Goal: Information Seeking & Learning: Learn about a topic

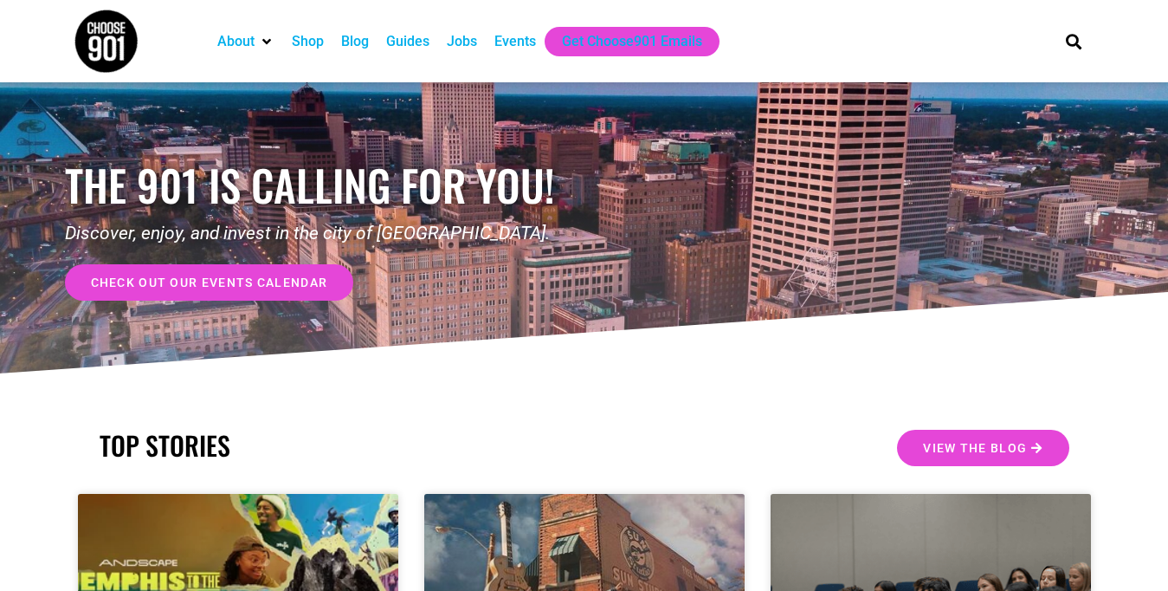
click at [463, 47] on div "Jobs" at bounding box center [462, 41] width 30 height 21
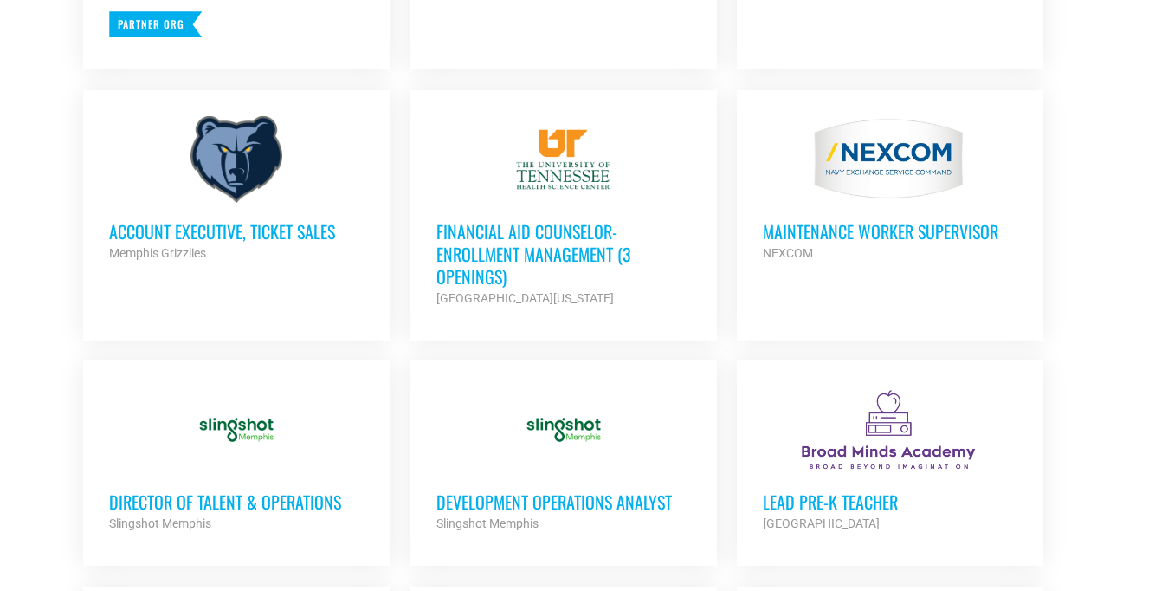
scroll to position [1075, 0]
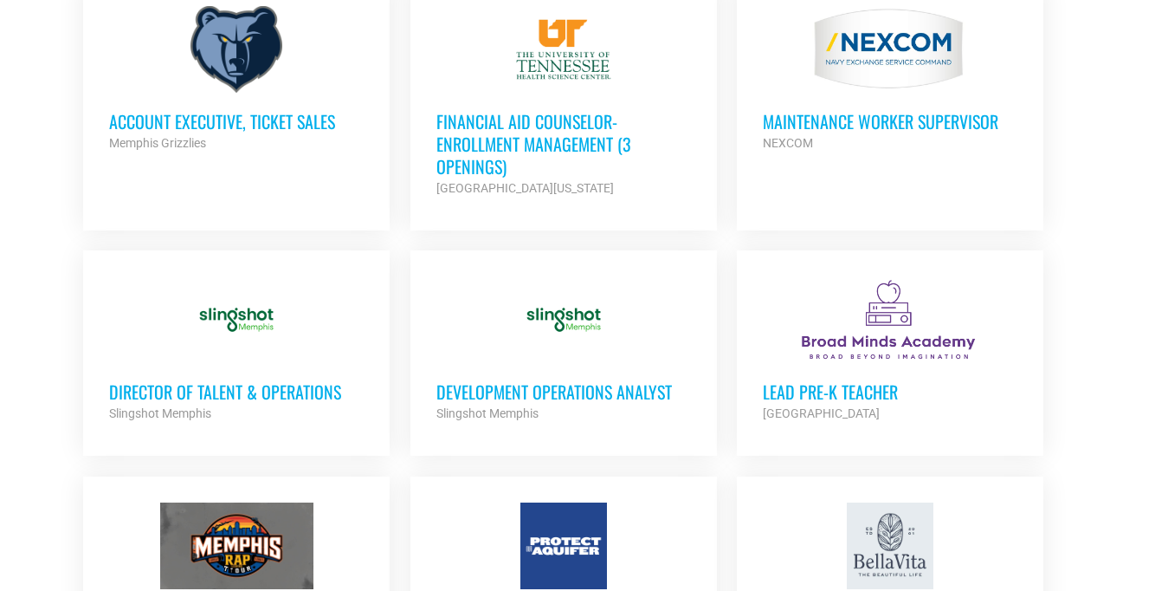
click at [271, 120] on h3 "Account Executive, Ticket Sales" at bounding box center [236, 121] width 255 height 23
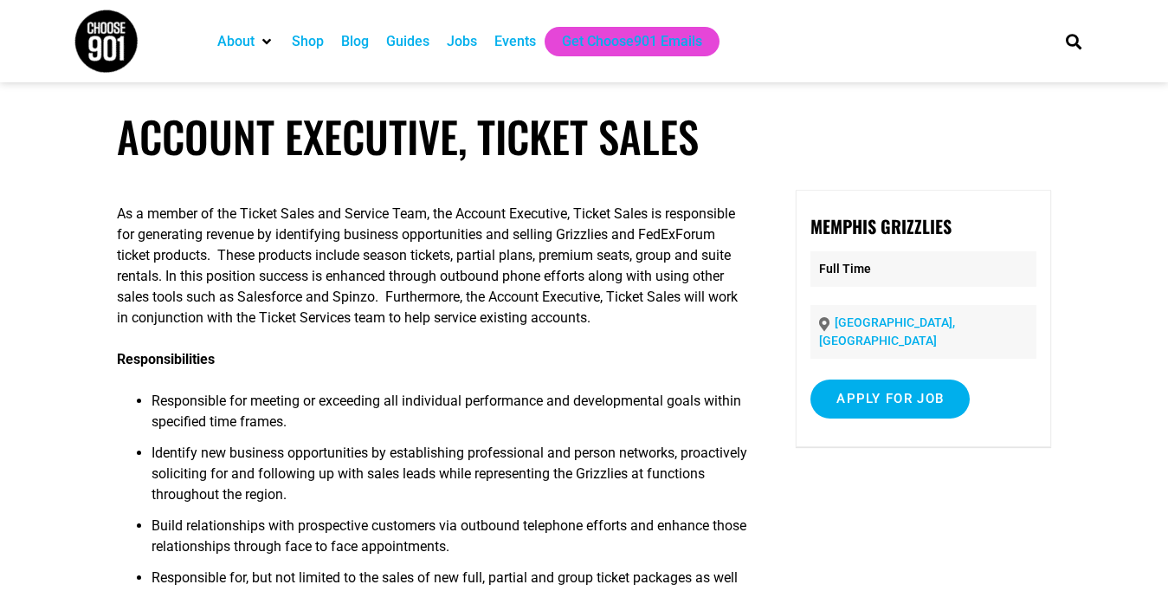
click at [544, 398] on li "Responsible for meeting or exceeding all individual performance and development…" at bounding box center [451, 417] width 598 height 52
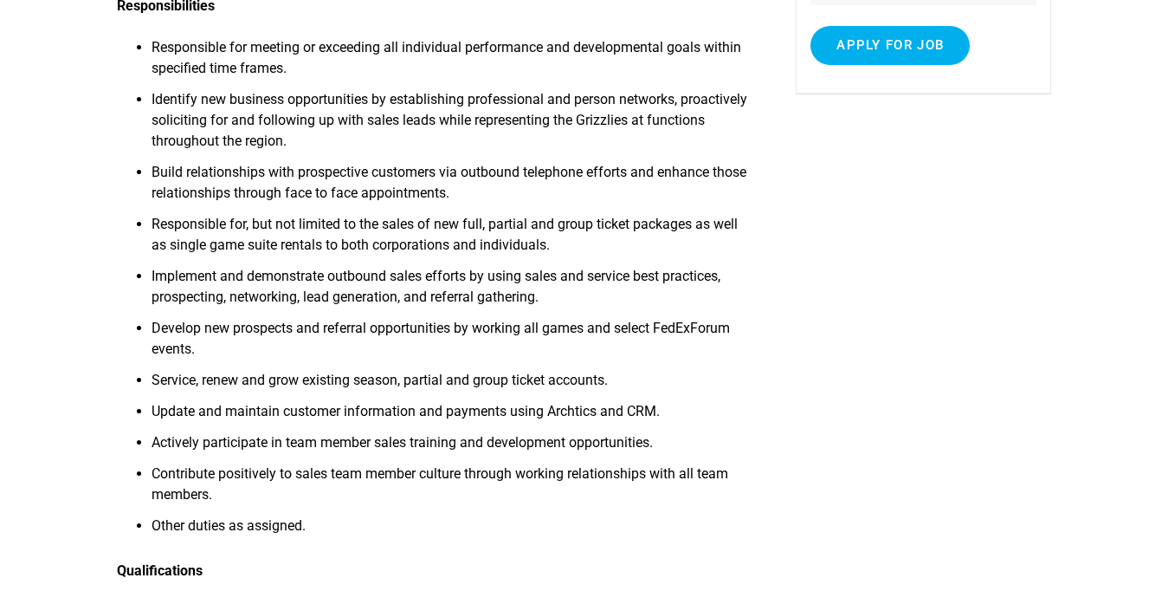
scroll to position [309, 0]
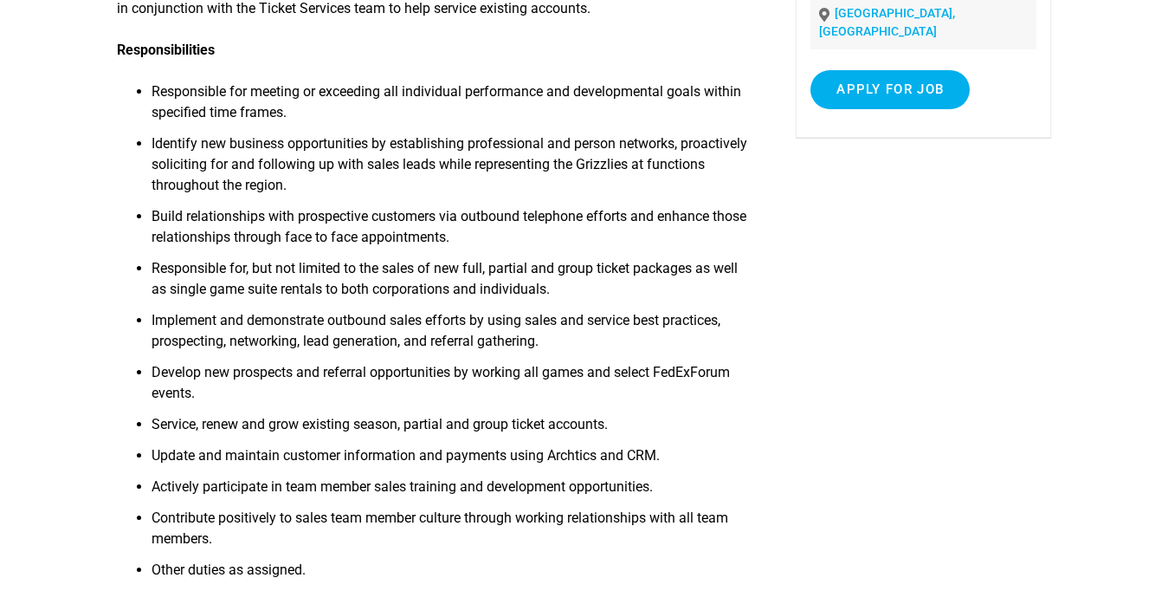
click at [503, 151] on li "Identify new business opportunities by establishing professional and person net…" at bounding box center [451, 169] width 598 height 73
click at [495, 380] on li "Develop new prospects and referral opportunities by working all games and selec…" at bounding box center [451, 388] width 598 height 52
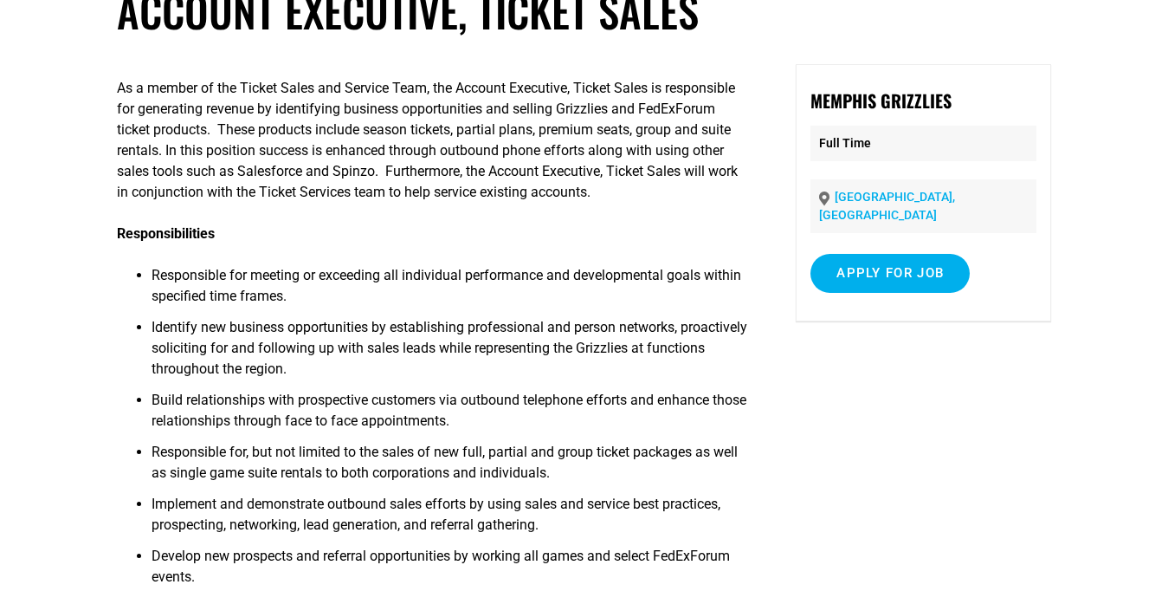
scroll to position [133, 0]
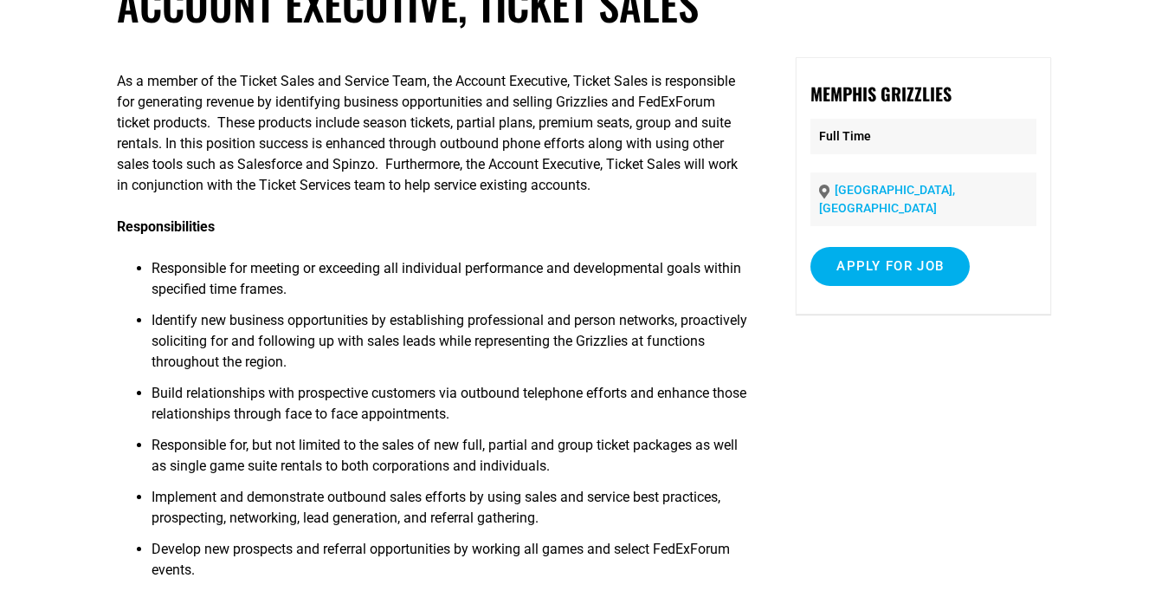
click at [406, 424] on li "Build relationships with prospective customers via outbound telephone efforts a…" at bounding box center [451, 409] width 598 height 52
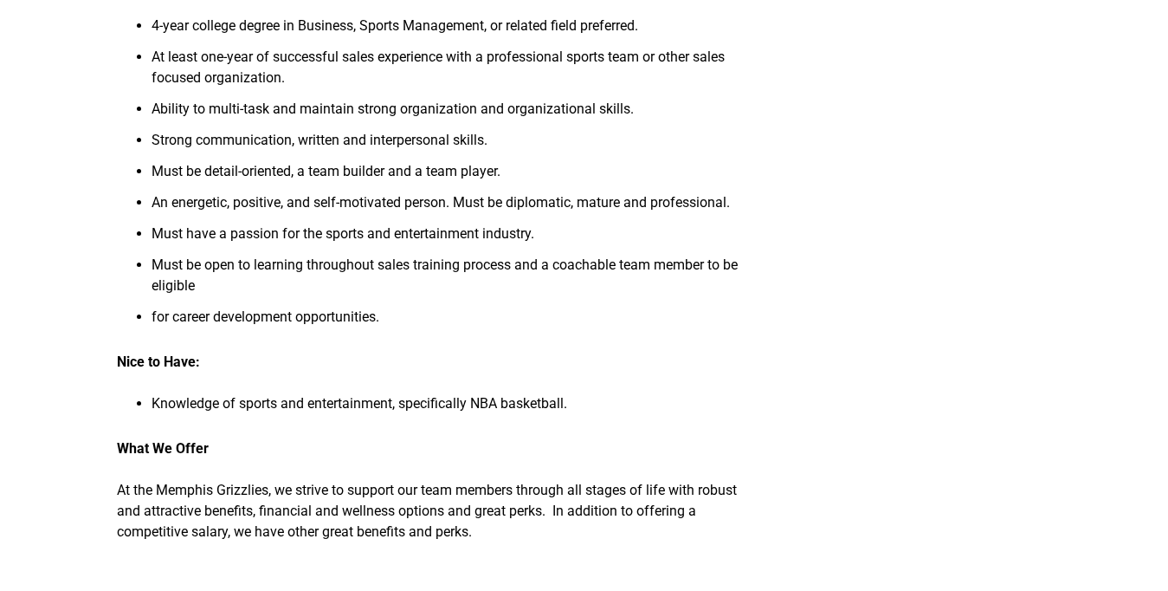
scroll to position [883, 0]
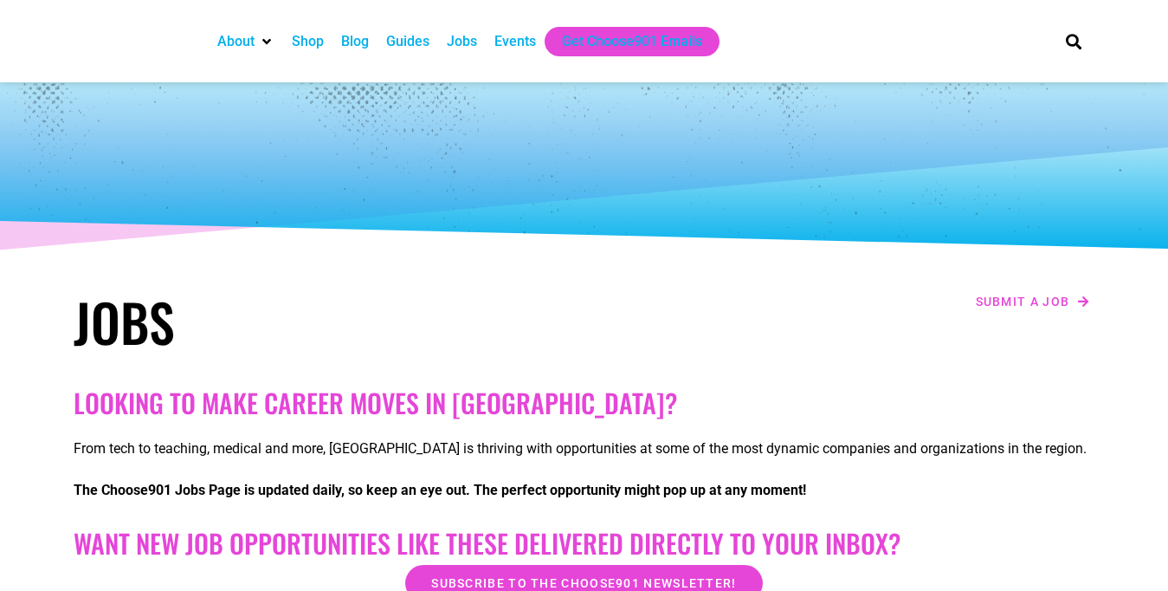
scroll to position [1384, 0]
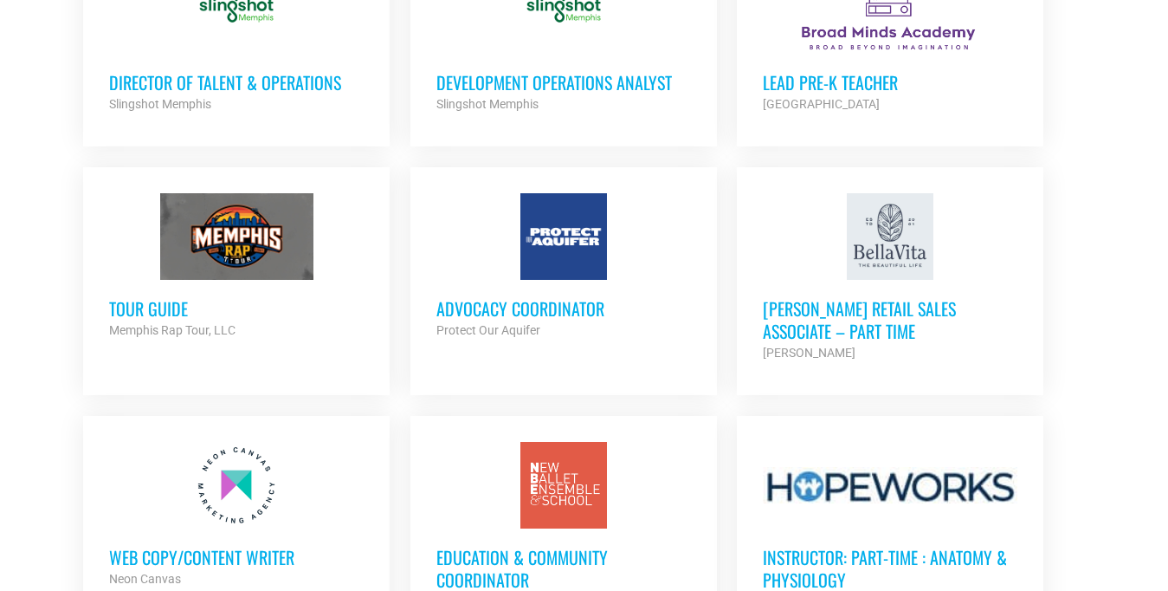
click at [286, 64] on div "Director of Talent & Operations Slingshot Memphis Partner Org" at bounding box center [236, 84] width 255 height 61
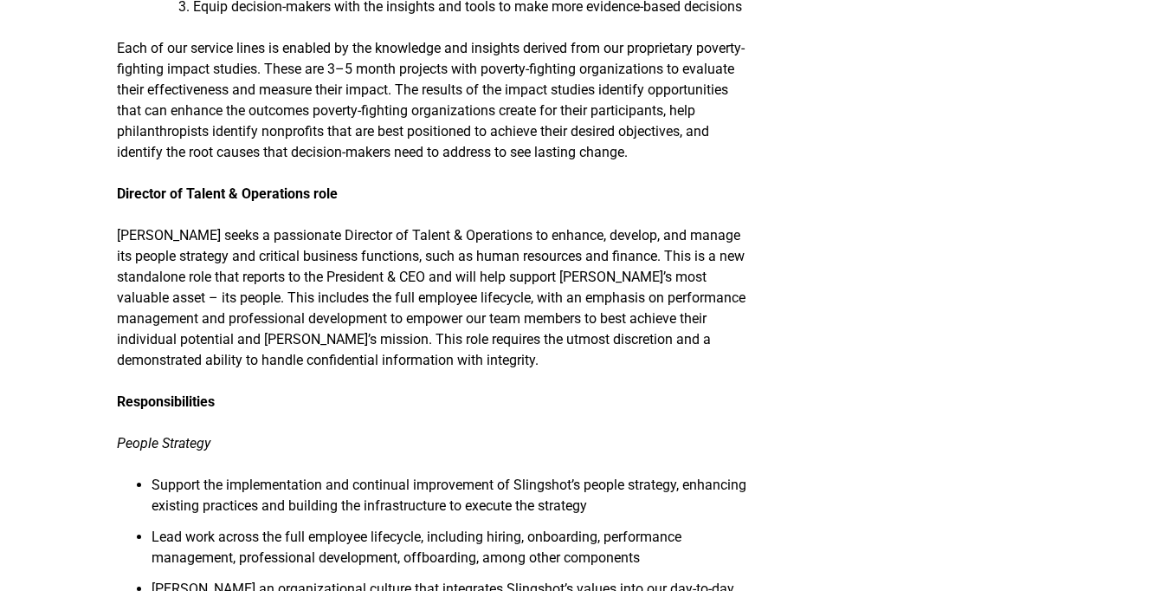
scroll to position [663, 0]
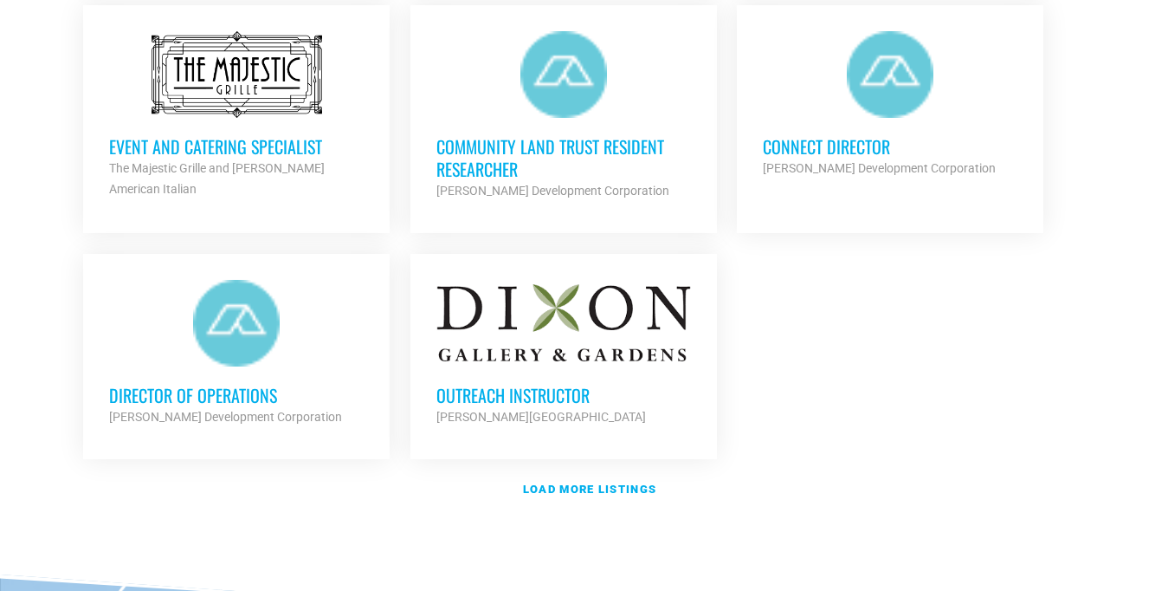
scroll to position [2047, 0]
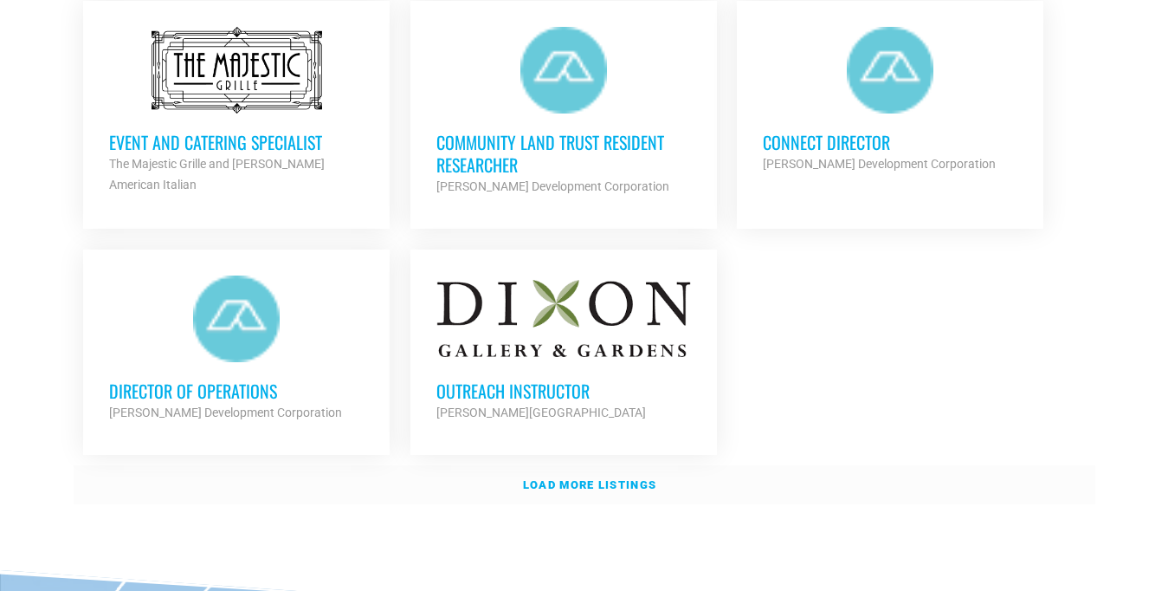
click at [618, 484] on link "Load more listings" at bounding box center [585, 485] width 1022 height 40
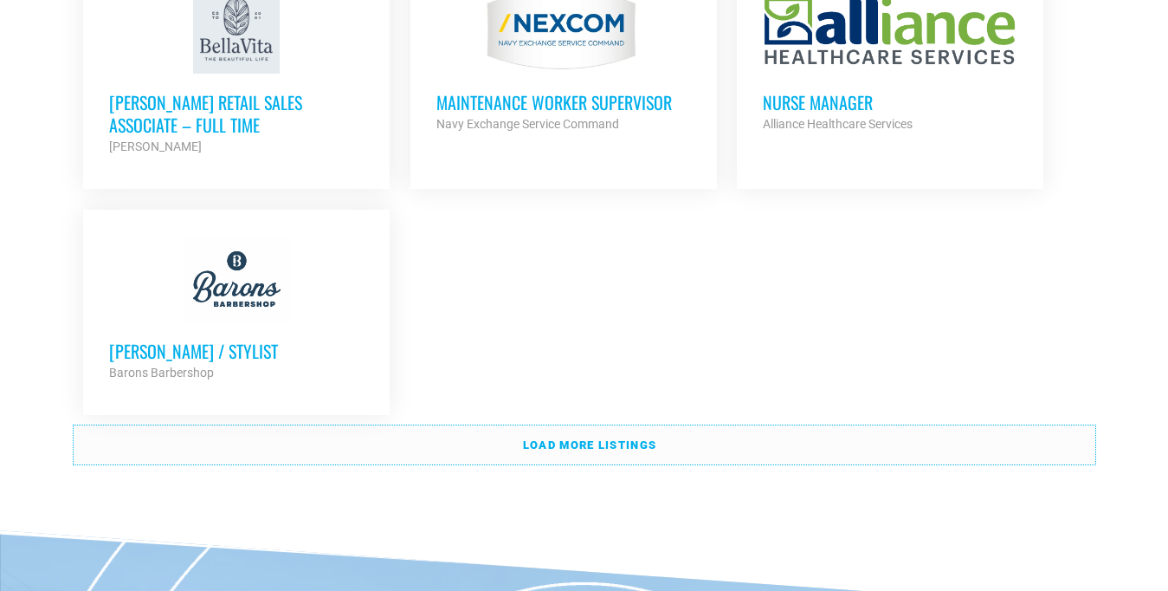
scroll to position [3858, 0]
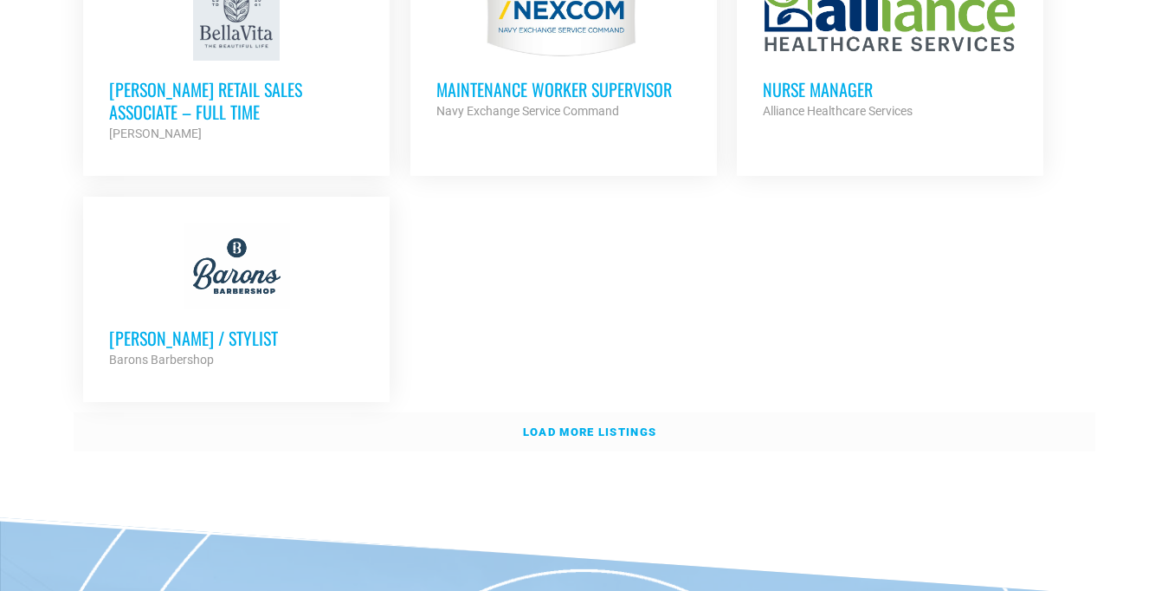
click at [620, 412] on link "Load more listings" at bounding box center [585, 432] width 1022 height 40
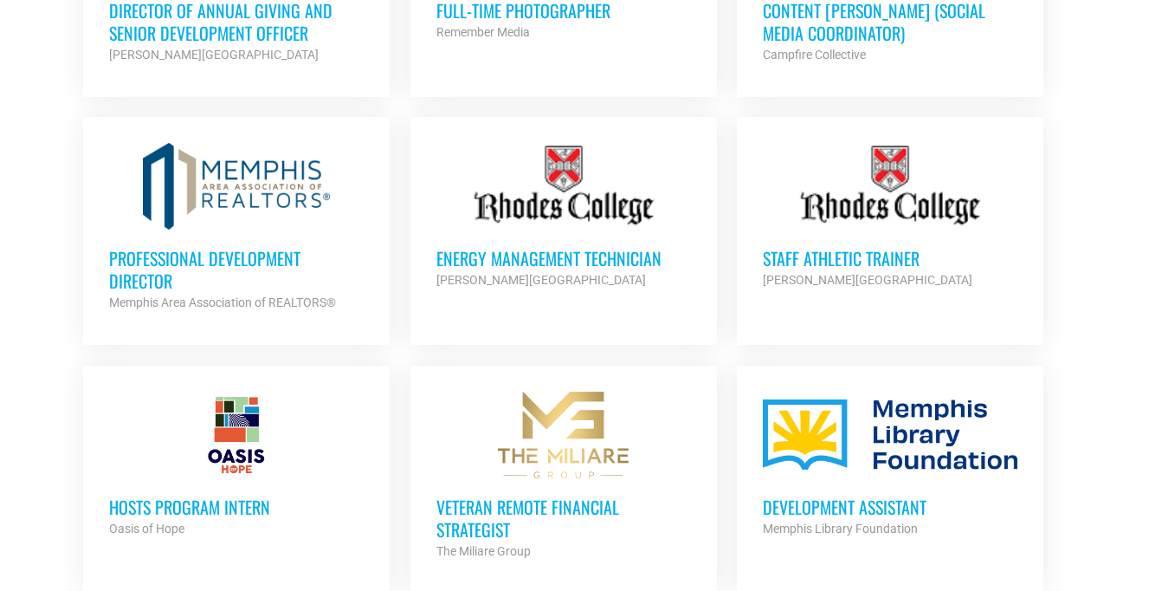
scroll to position [4939, 0]
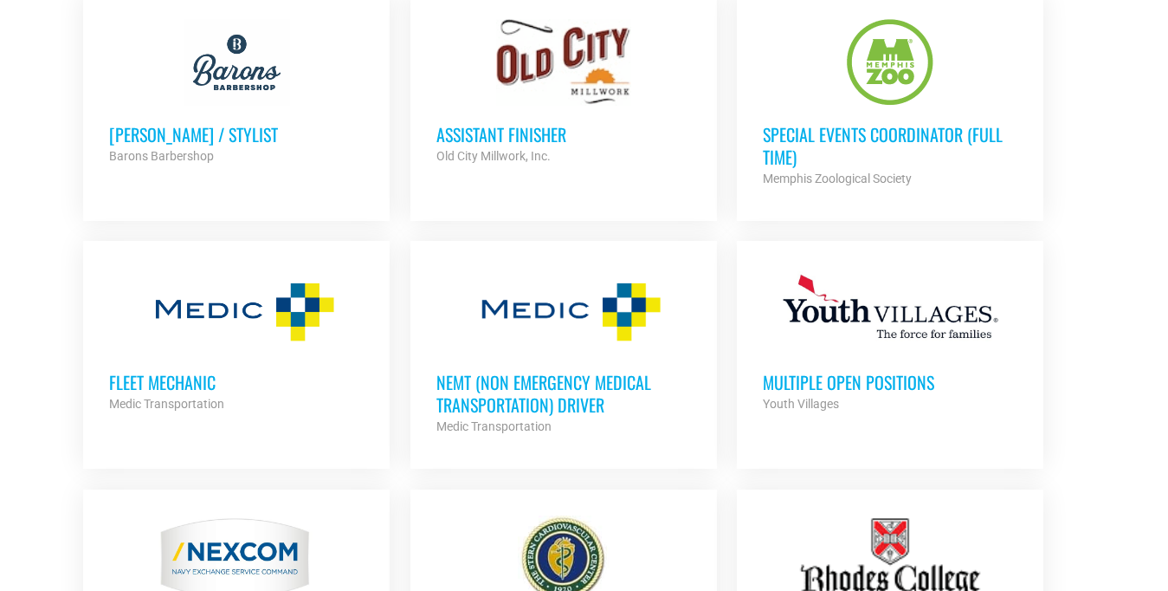
scroll to position [4055, 0]
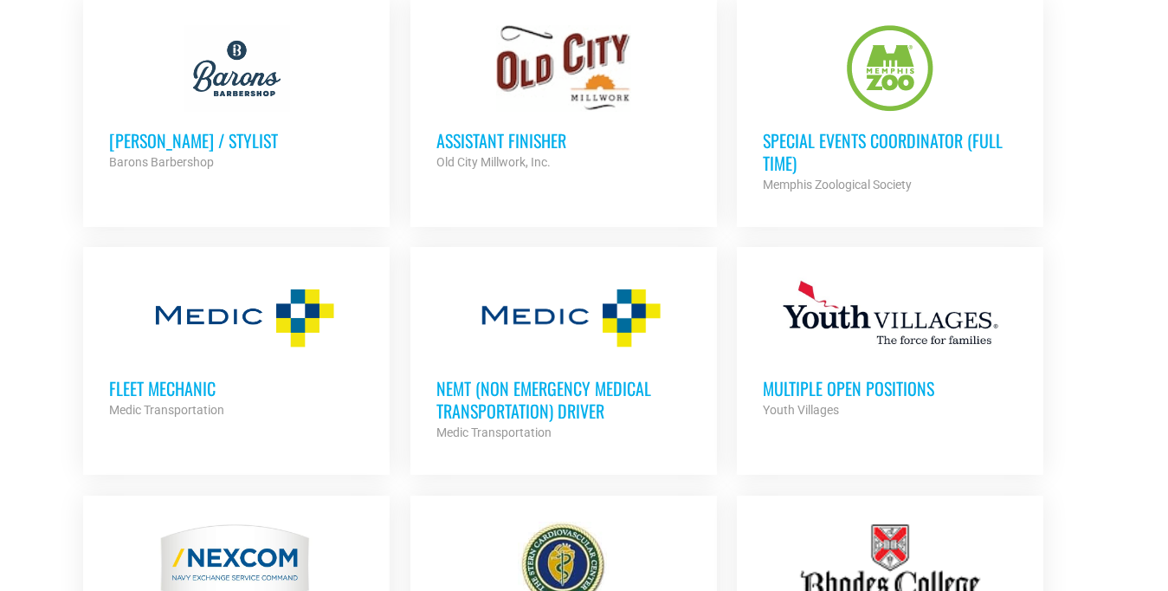
click at [876, 378] on h3 "Multiple Open Positions" at bounding box center [890, 388] width 255 height 23
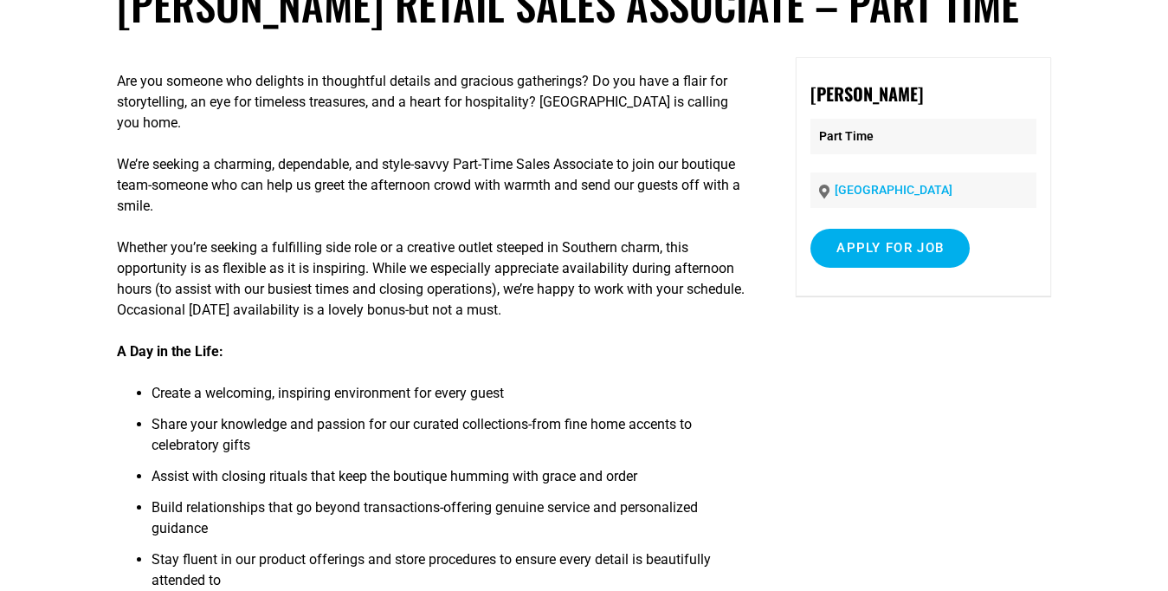
scroll to position [177, 0]
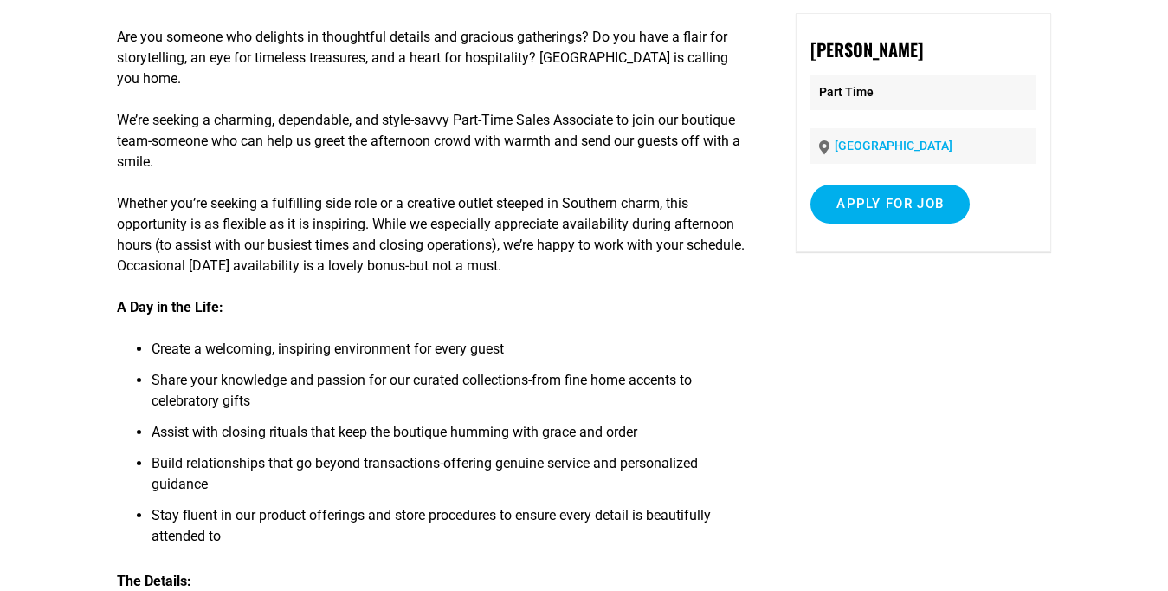
click at [555, 422] on li "Assist with closing rituals that keep the boutique humming with grace and order" at bounding box center [451, 437] width 598 height 31
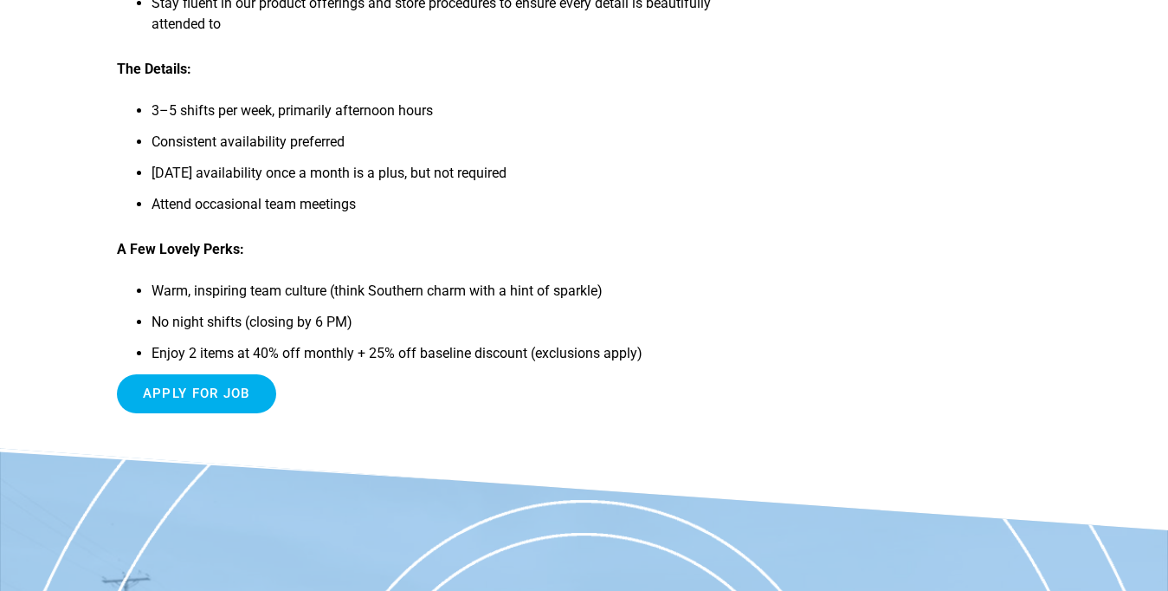
scroll to position [707, 0]
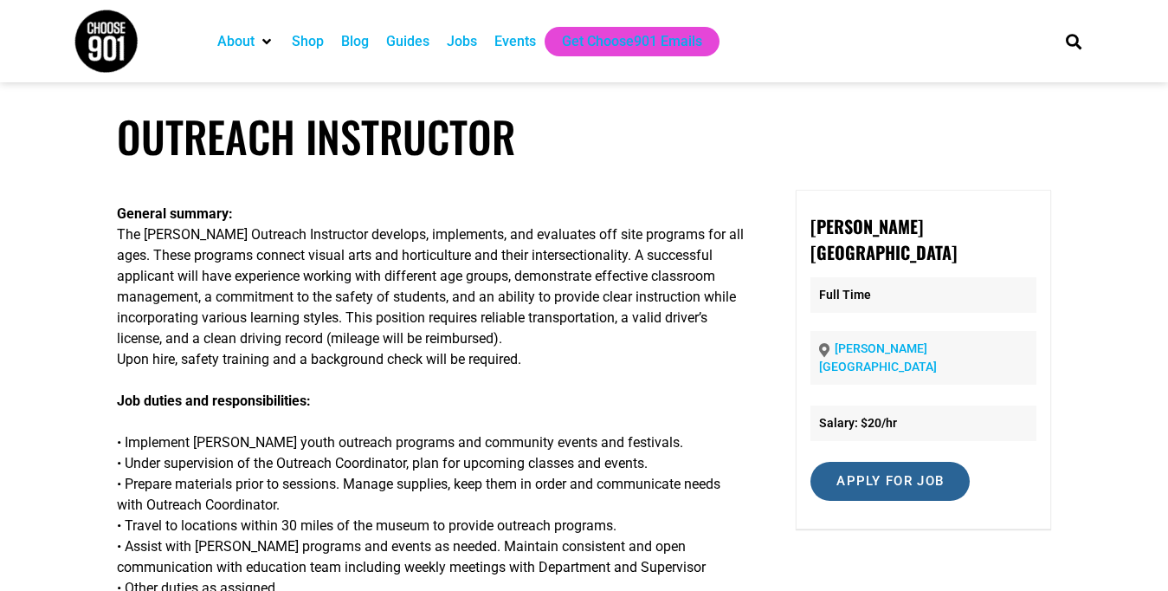
click at [873, 462] on input "Apply for job" at bounding box center [890, 481] width 159 height 39
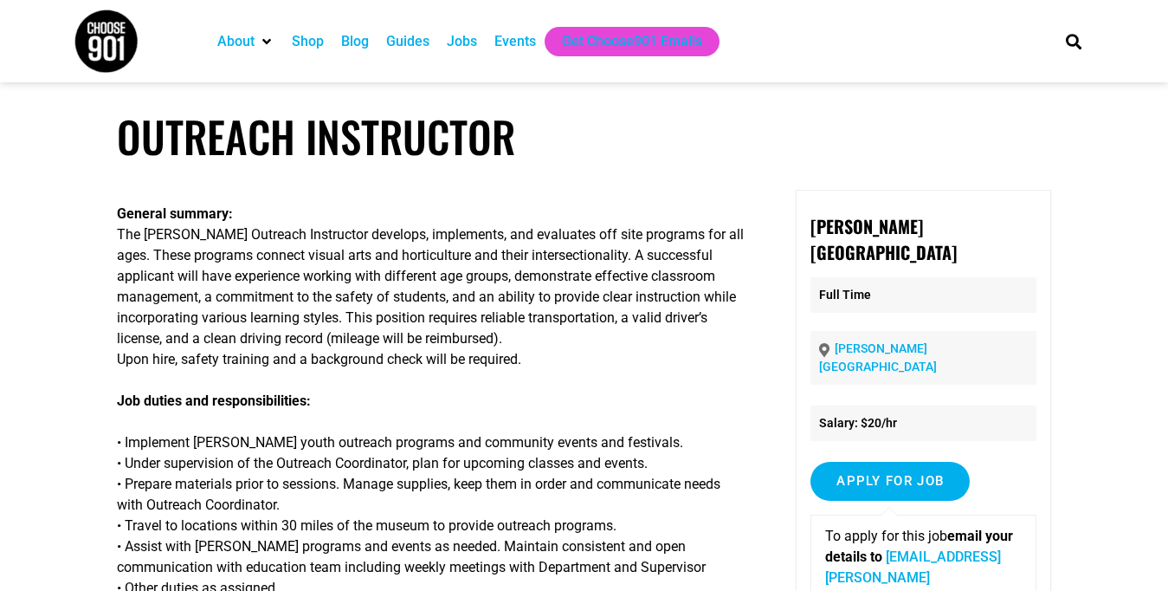
click at [539, 406] on p "Job duties and responsibilities:" at bounding box center [433, 401] width 632 height 21
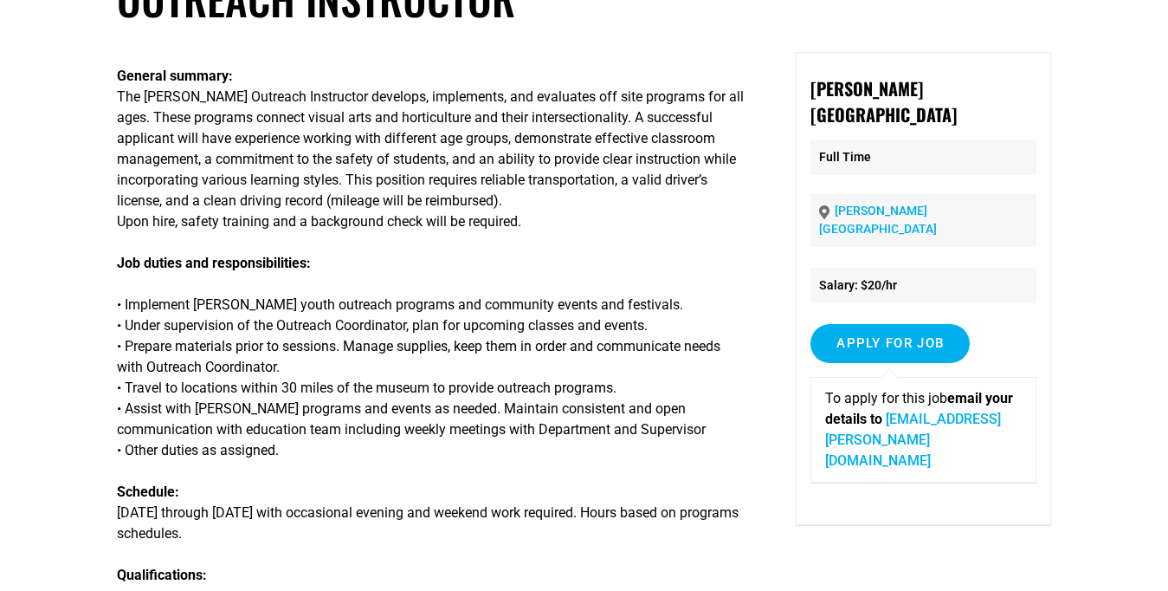
scroll to position [177, 0]
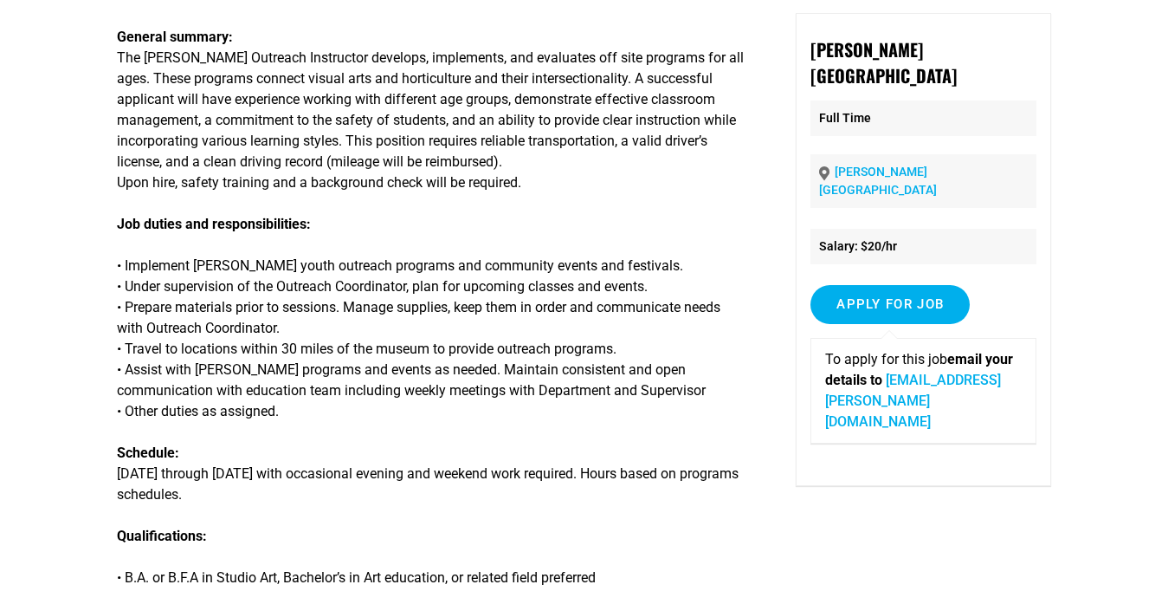
click at [579, 353] on p "• Implement Dixon youth outreach programs and community events and festivals. •…" at bounding box center [433, 339] width 632 height 166
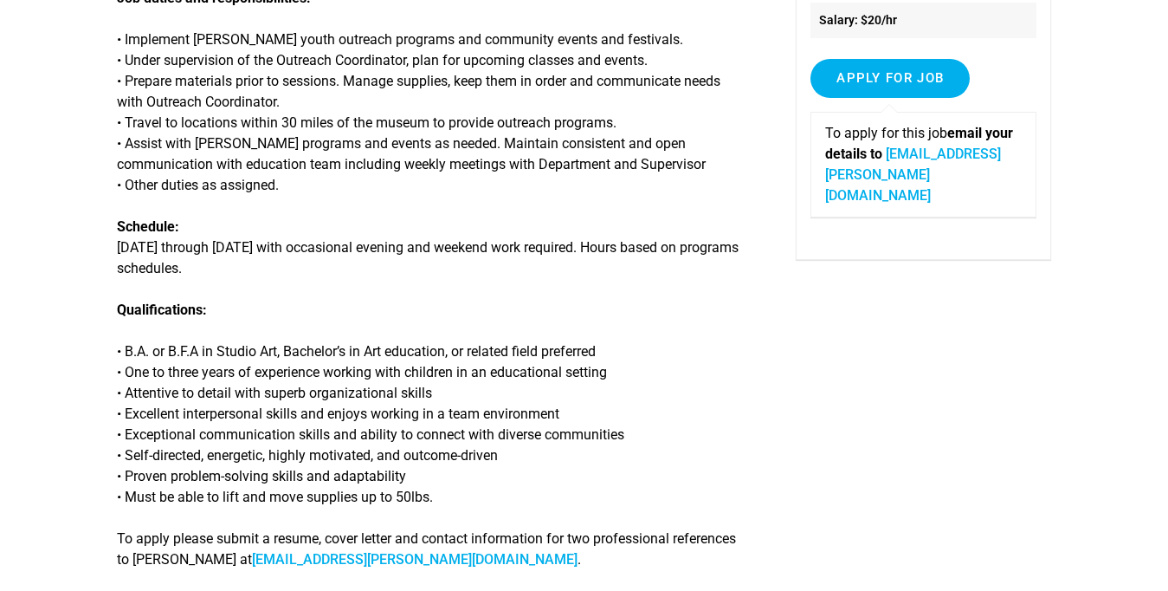
scroll to position [398, 0]
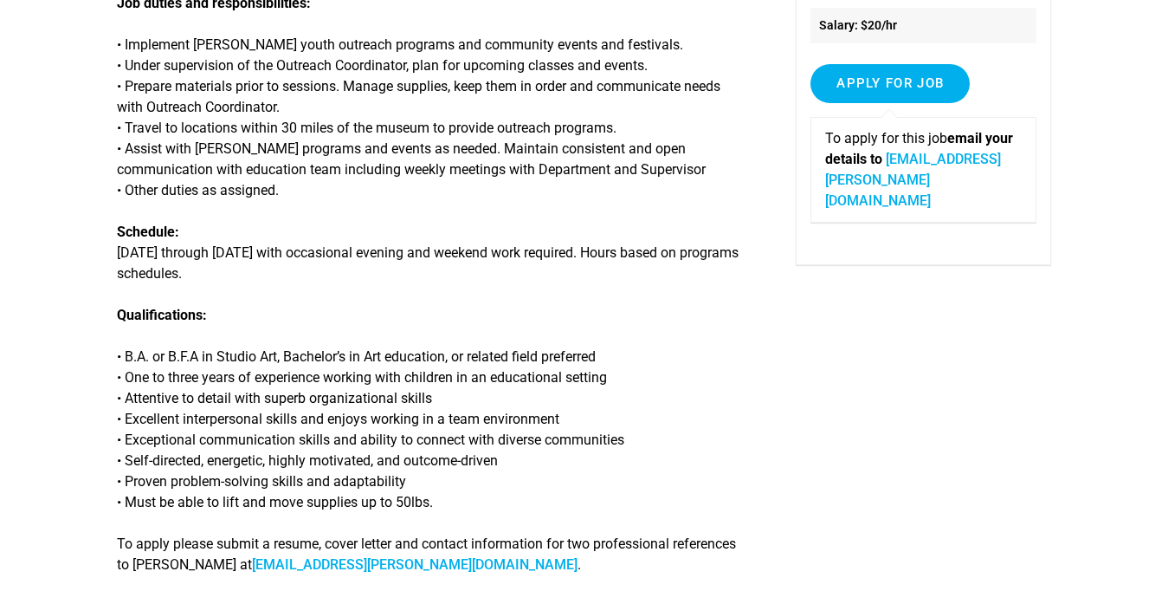
click at [1028, 324] on div "General summary: The Dixon Outreach Instructor develops, implements, and evalua…" at bounding box center [584, 230] width 935 height 877
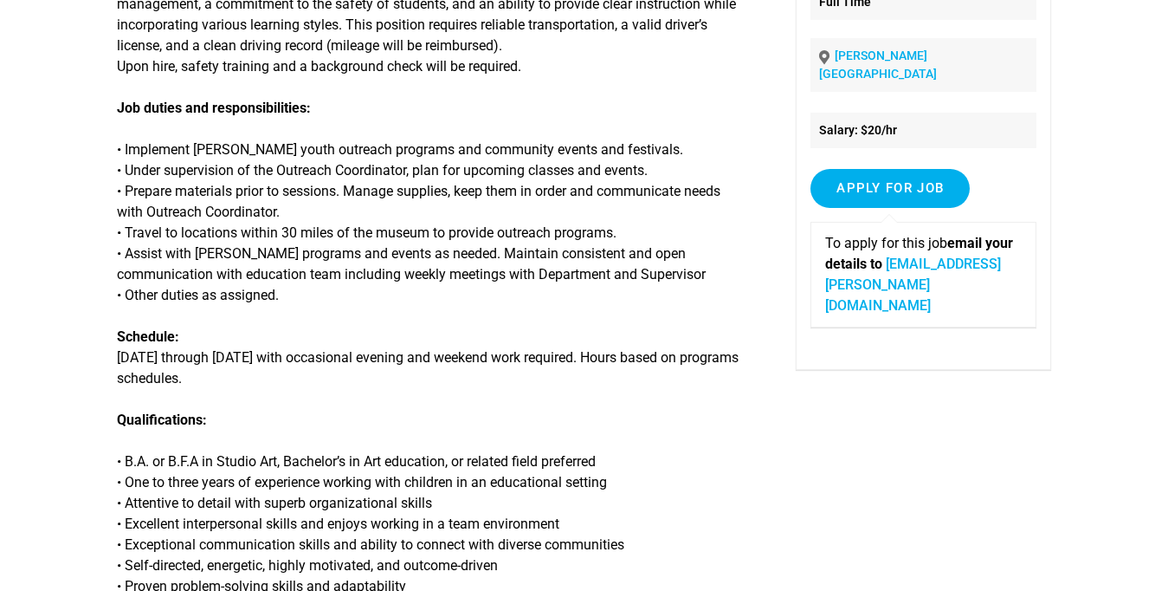
scroll to position [265, 0]
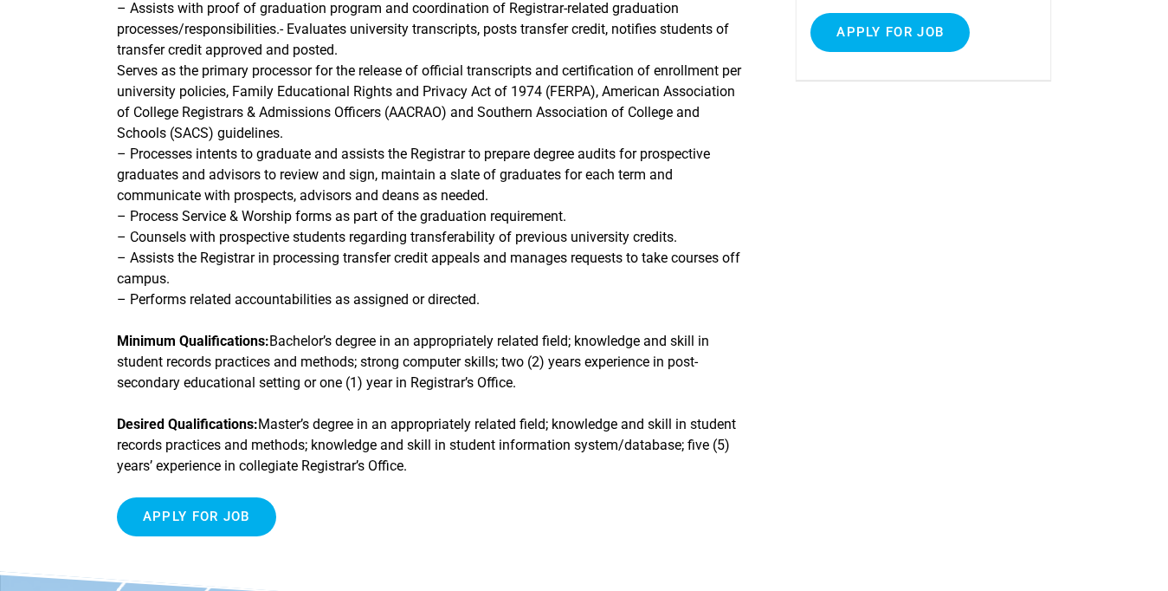
scroll to position [398, 0]
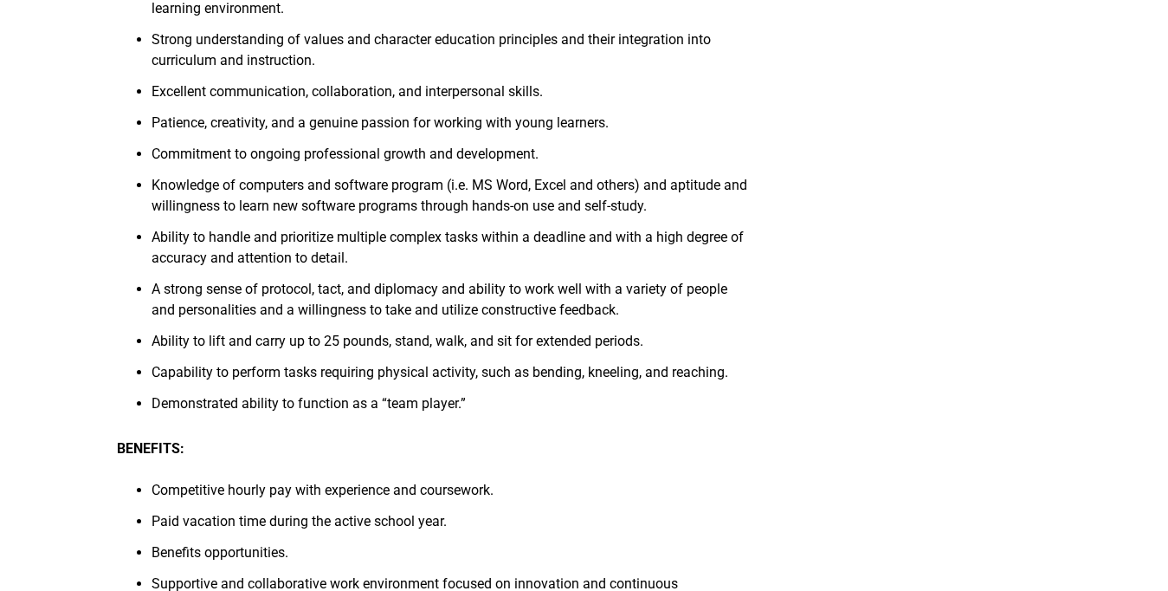
scroll to position [2341, 0]
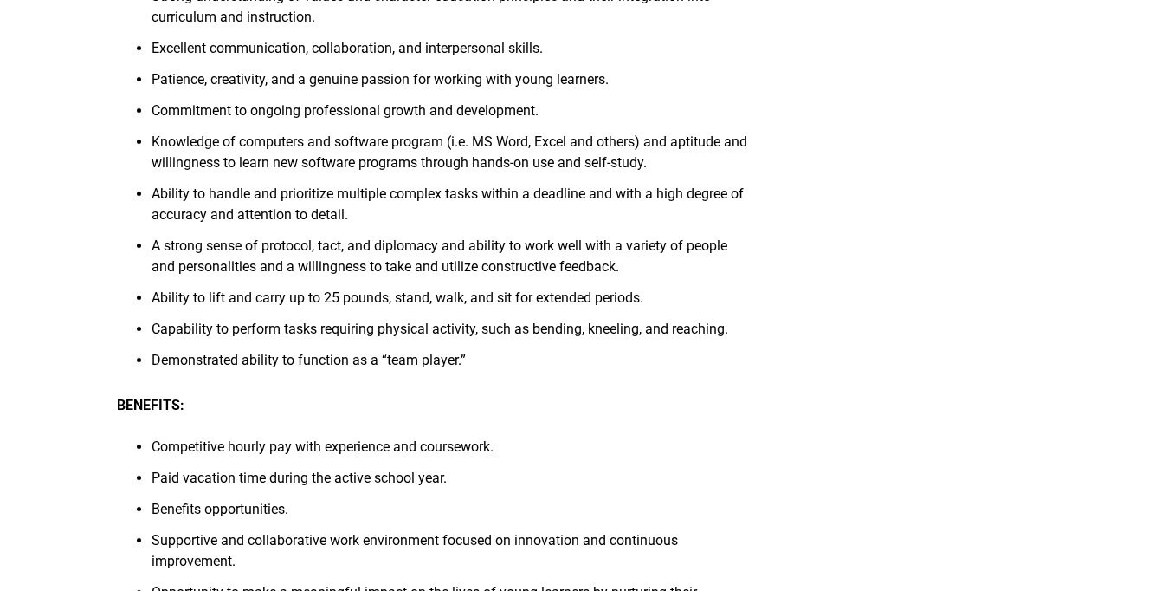
click at [602, 494] on li "Paid vacation time during the active school year." at bounding box center [451, 483] width 598 height 31
click at [663, 350] on li "Capability to perform tasks requiring physical activity, such as bending, kneel…" at bounding box center [451, 334] width 598 height 31
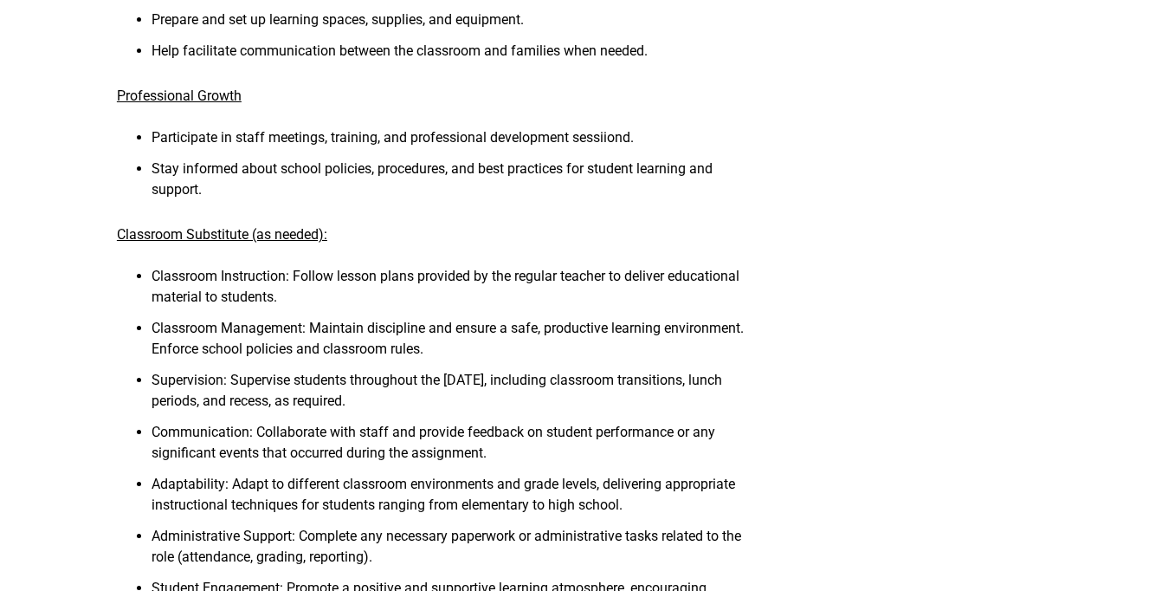
scroll to position [1414, 0]
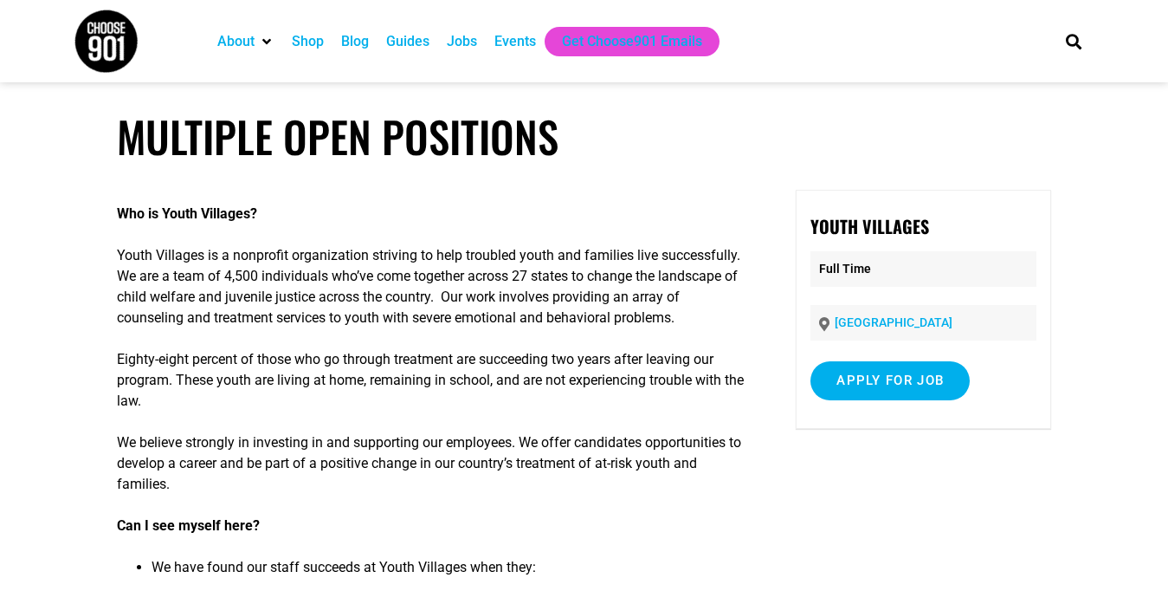
click at [637, 443] on p "We believe strongly in investing in and supporting our employees. We offer cand…" at bounding box center [433, 463] width 632 height 62
click at [279, 389] on p "Eighty-eight percent of those who go through treatment are succeeding two years…" at bounding box center [433, 380] width 632 height 62
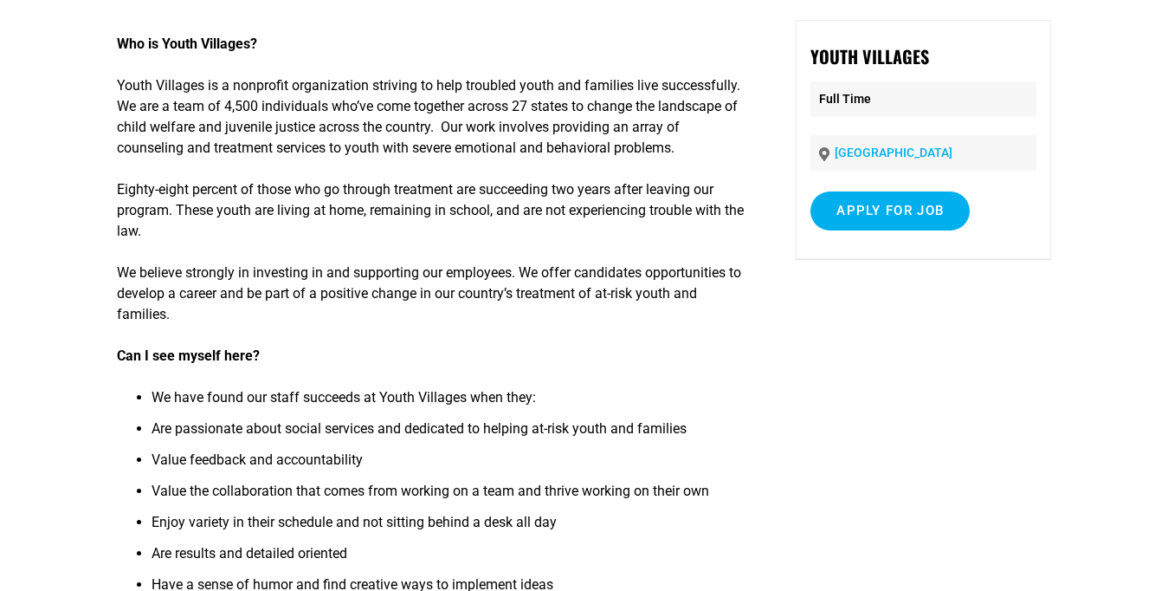
scroll to position [177, 0]
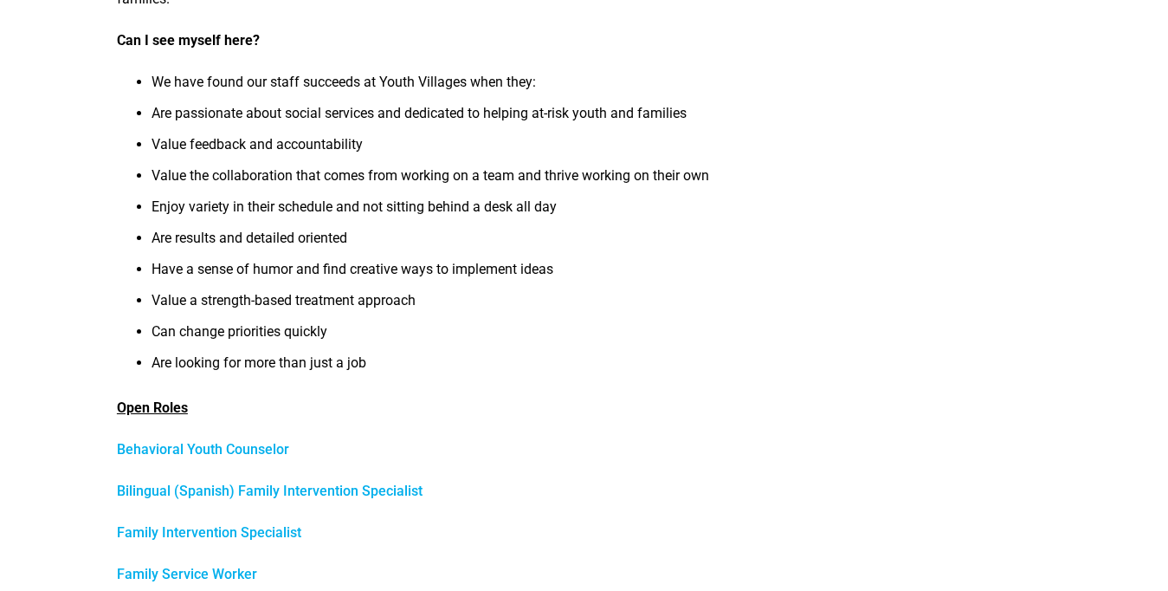
scroll to position [486, 0]
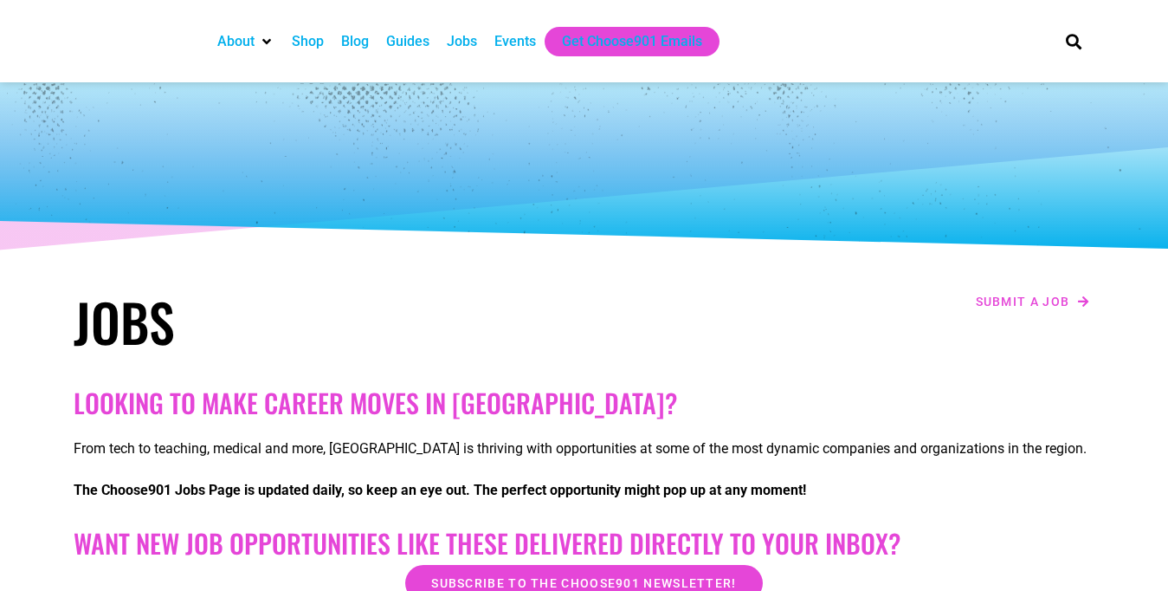
scroll to position [4055, 0]
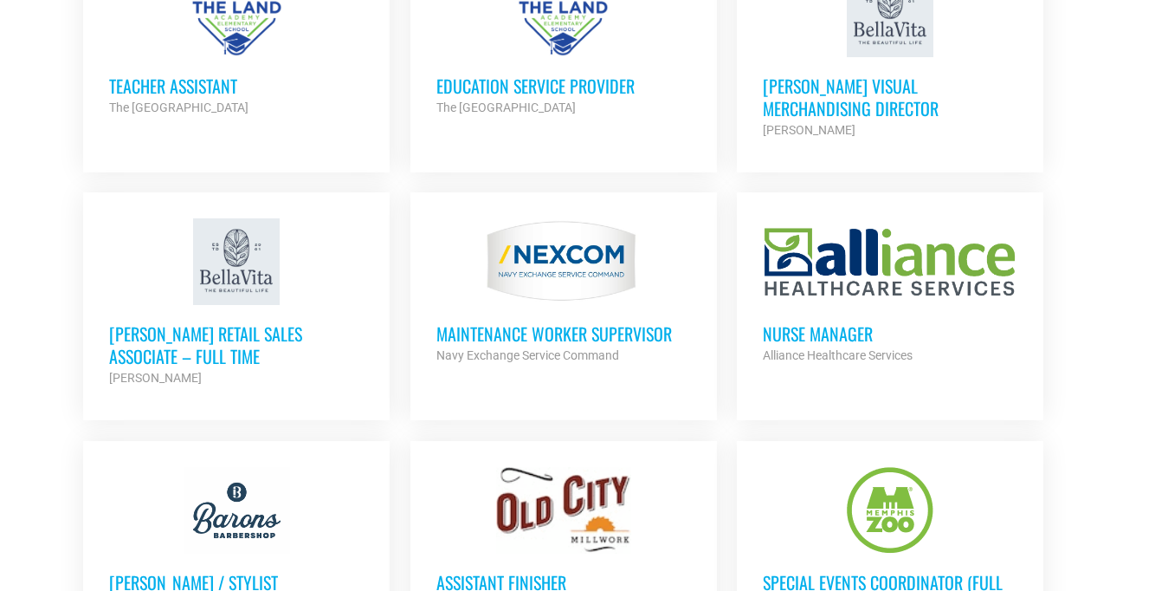
scroll to position [3569, 0]
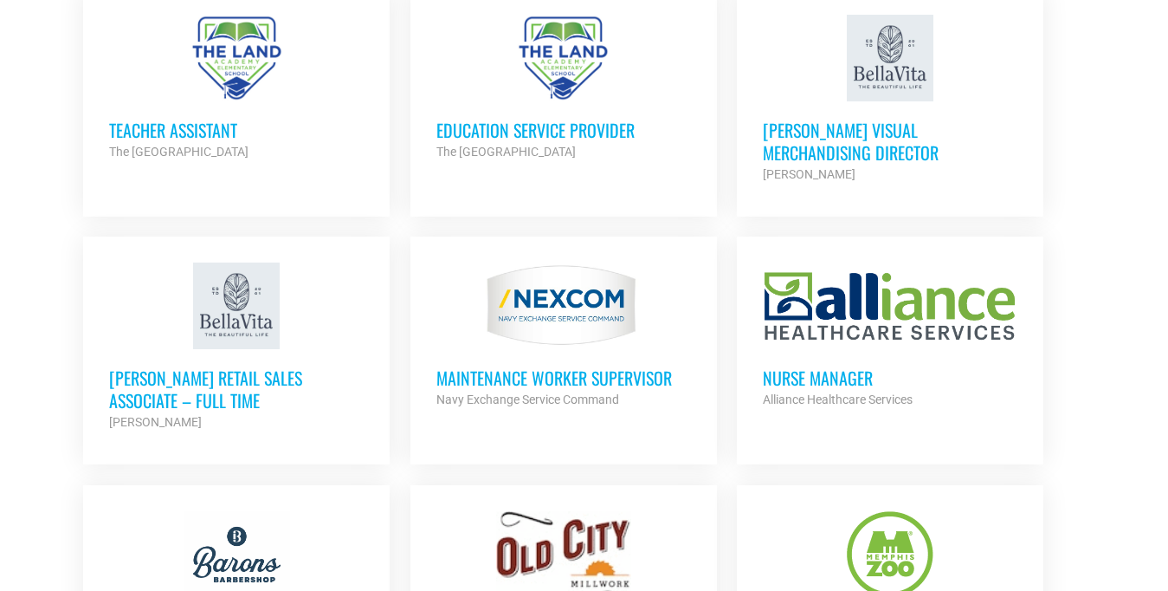
click at [598, 511] on div at bounding box center [564, 554] width 255 height 87
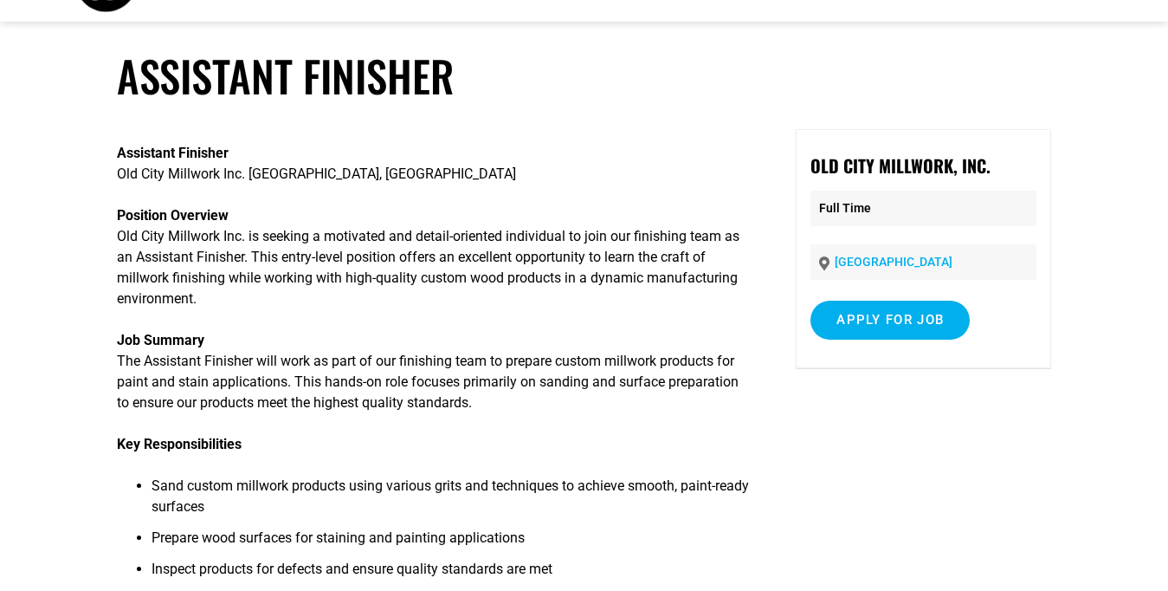
scroll to position [44, 0]
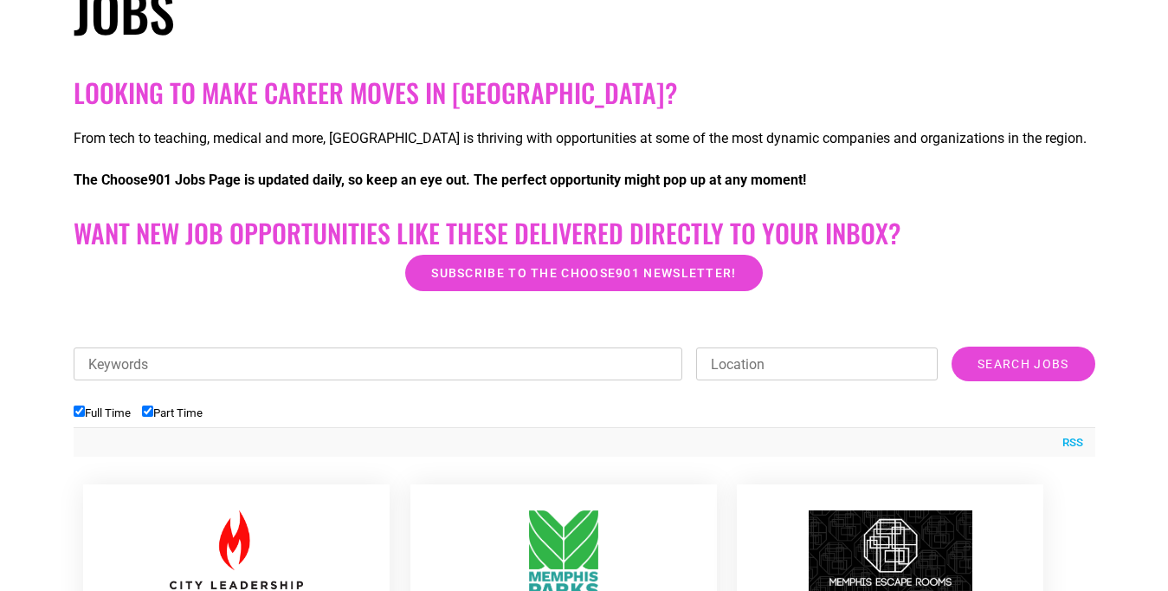
scroll to position [310, 0]
